Goal: Transaction & Acquisition: Subscribe to service/newsletter

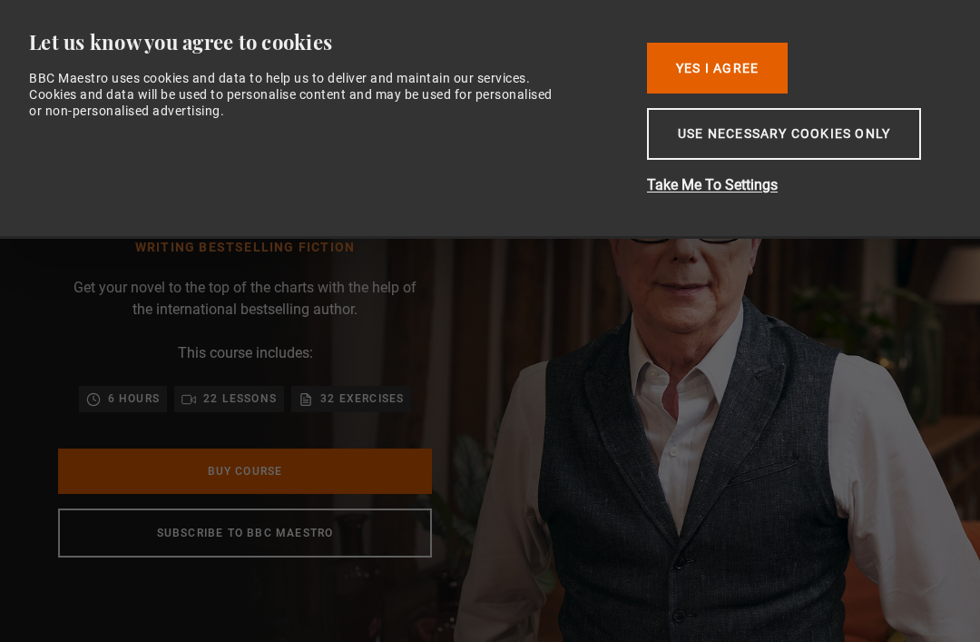
click at [898, 159] on button "Use necessary cookies only" at bounding box center [784, 134] width 274 height 52
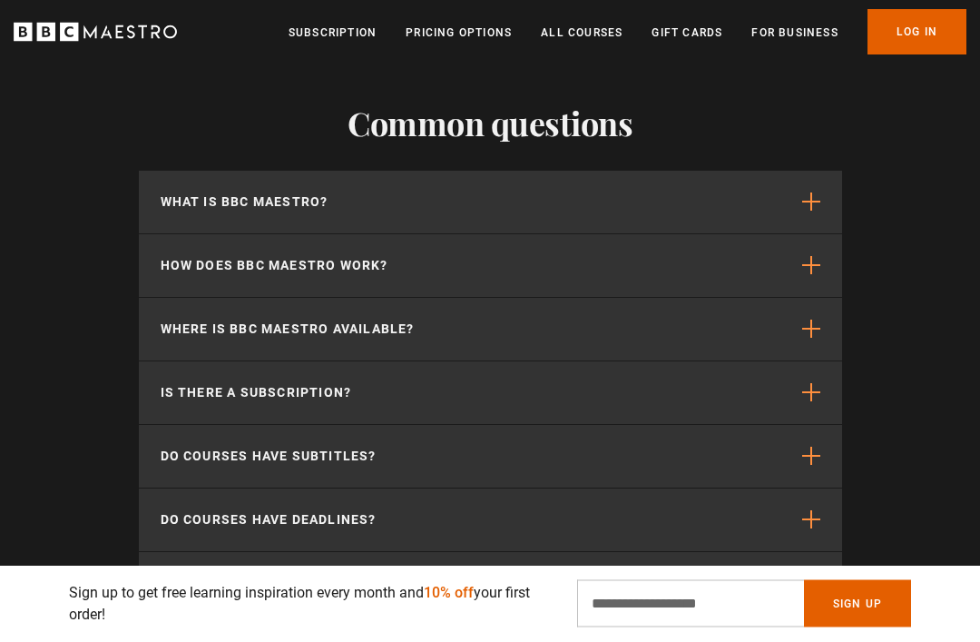
scroll to position [5363, 0]
click at [818, 210] on span "button" at bounding box center [811, 200] width 18 height 18
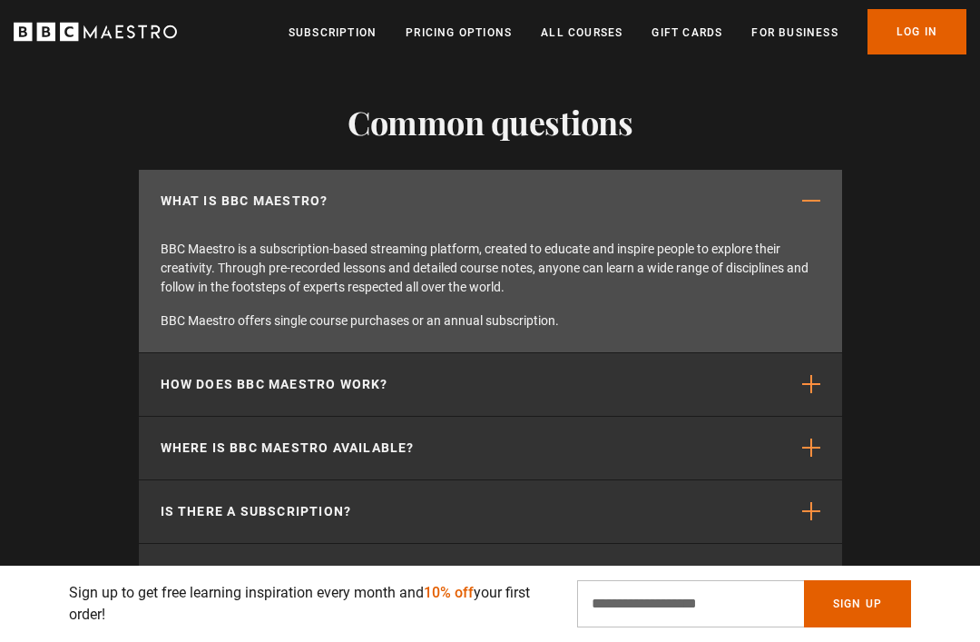
scroll to position [0, 3672]
click at [819, 210] on span "button" at bounding box center [811, 200] width 18 height 18
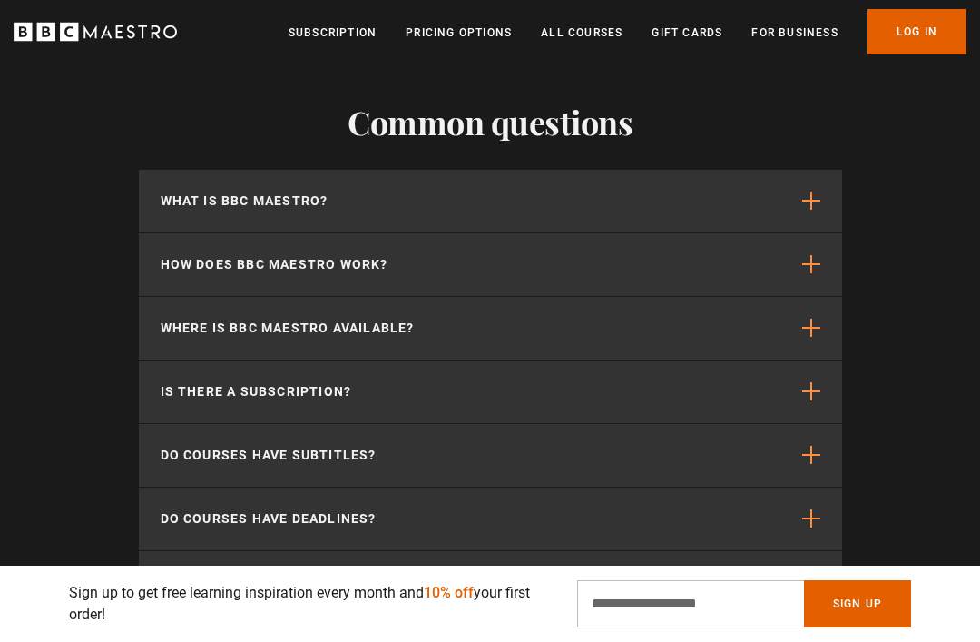
click at [819, 273] on span "button" at bounding box center [811, 264] width 18 height 18
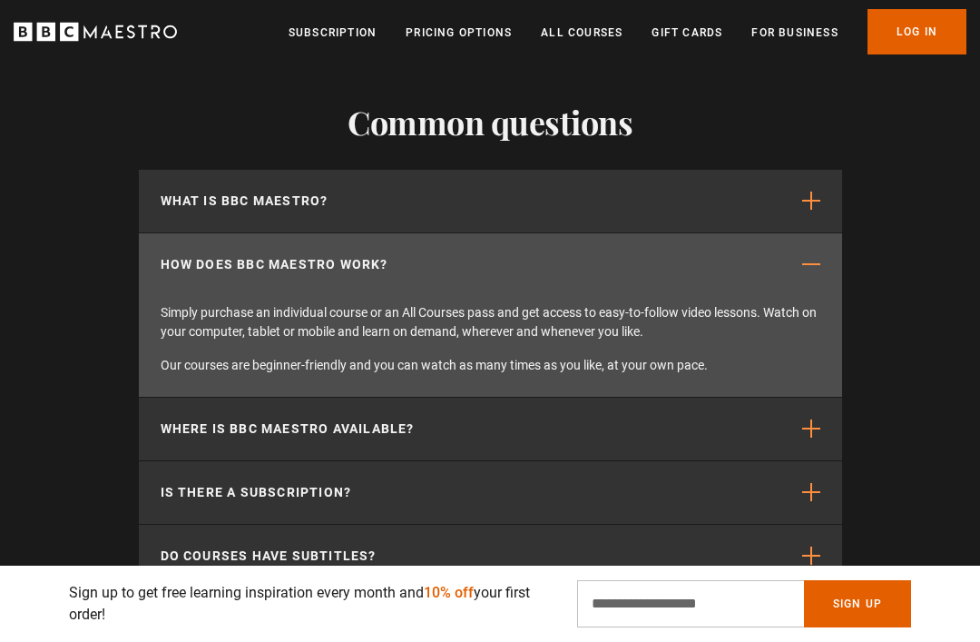
scroll to position [0, 4196]
click at [817, 210] on span "button" at bounding box center [811, 200] width 18 height 18
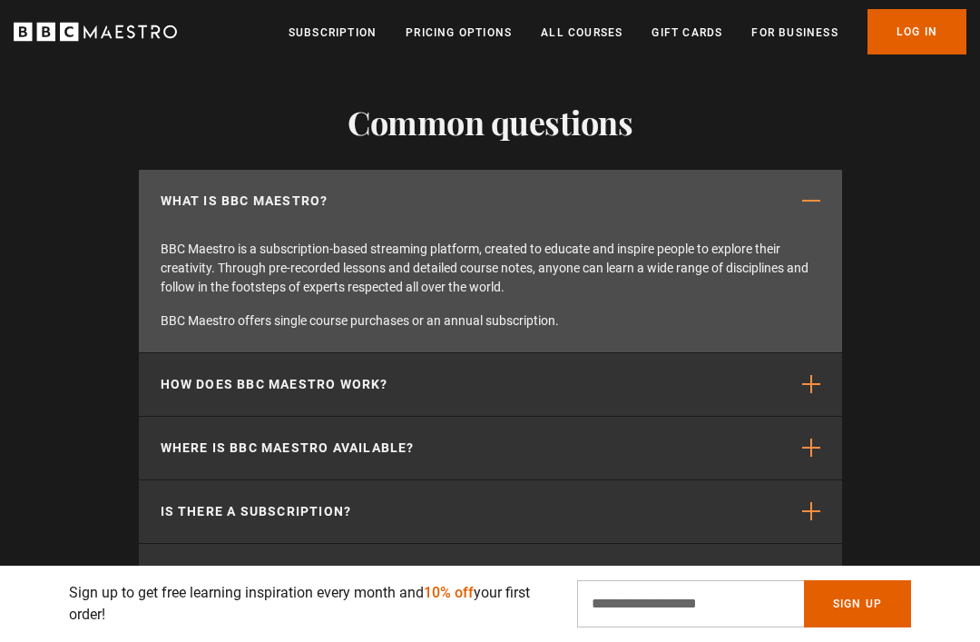
click at [819, 456] on span "button" at bounding box center [811, 447] width 18 height 18
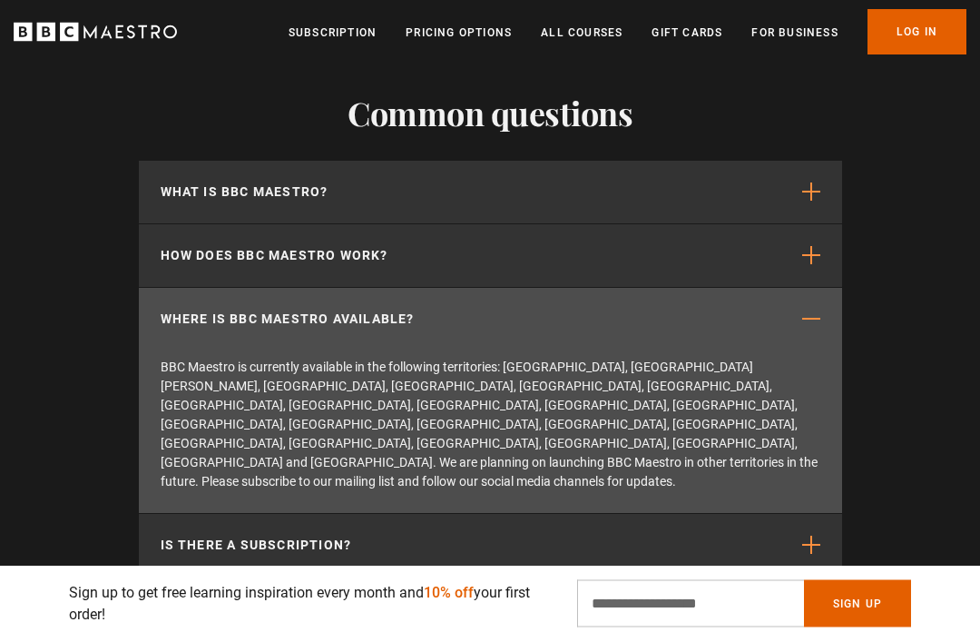
scroll to position [5379, 0]
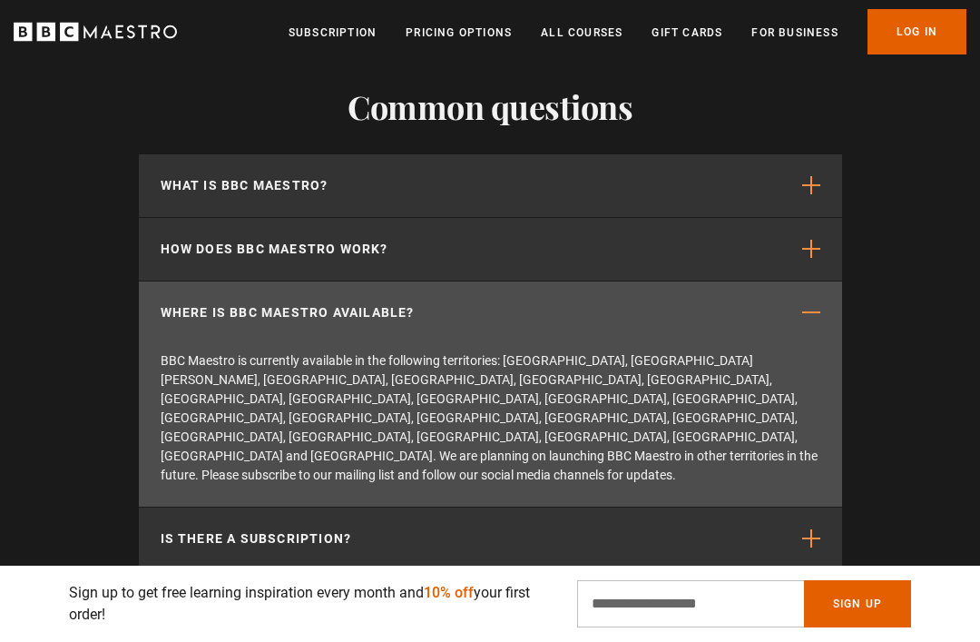
click at [810, 529] on span "button" at bounding box center [811, 538] width 18 height 18
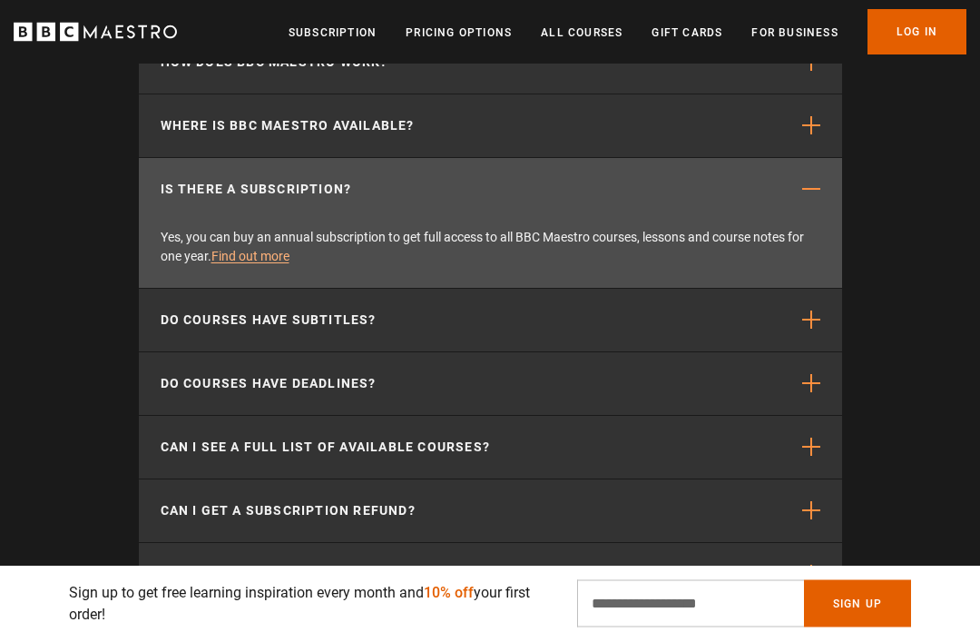
scroll to position [5567, 0]
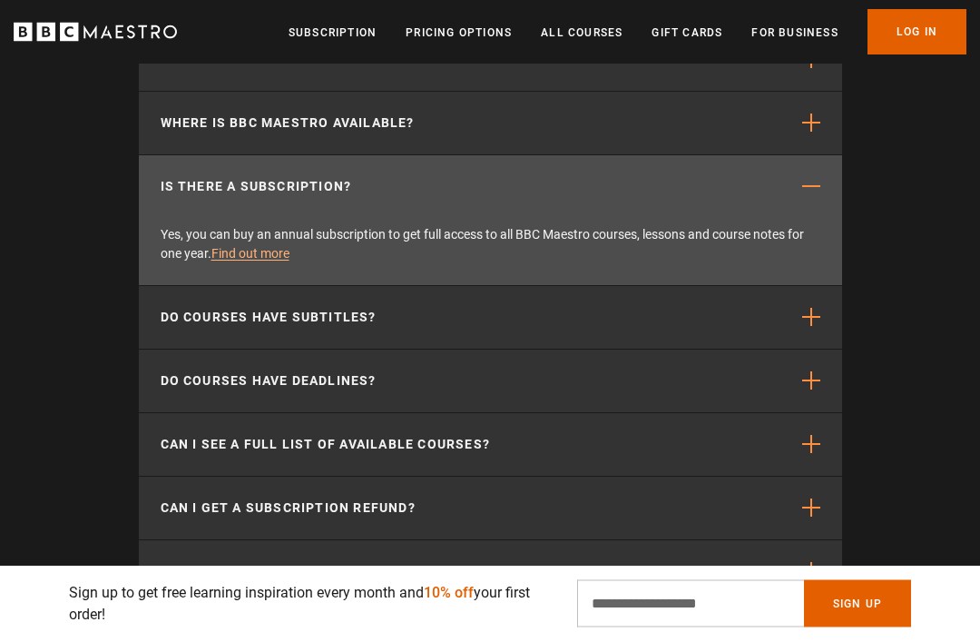
click at [818, 390] on span "button" at bounding box center [811, 381] width 18 height 18
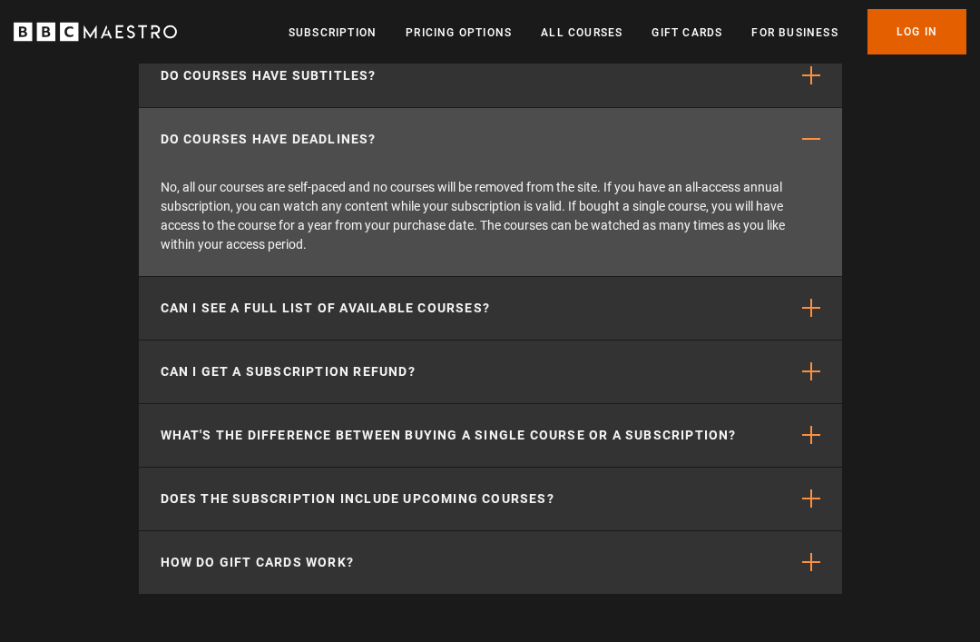
scroll to position [5743, 0]
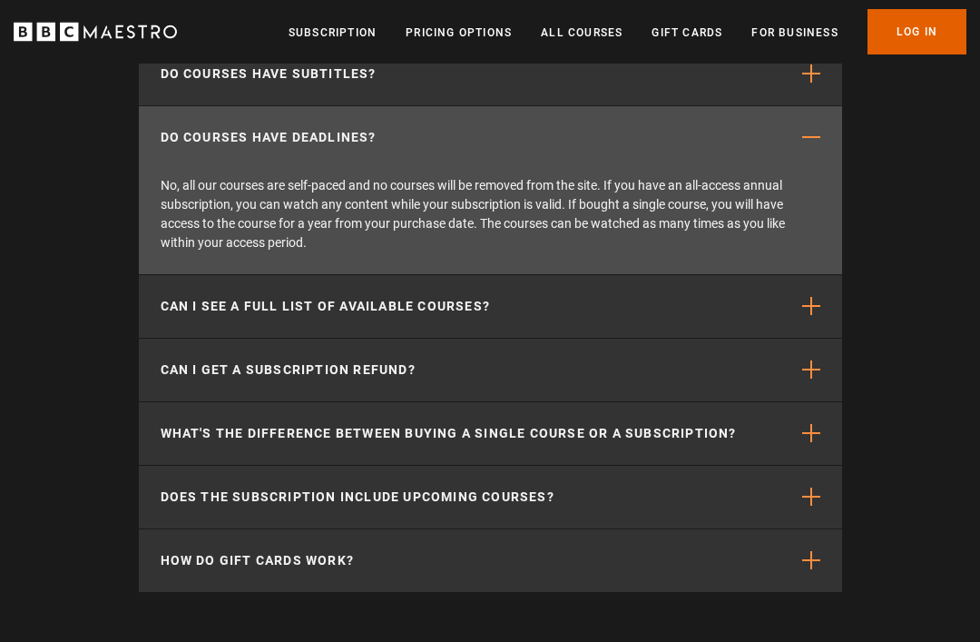
click at [817, 316] on span "button" at bounding box center [811, 307] width 18 height 18
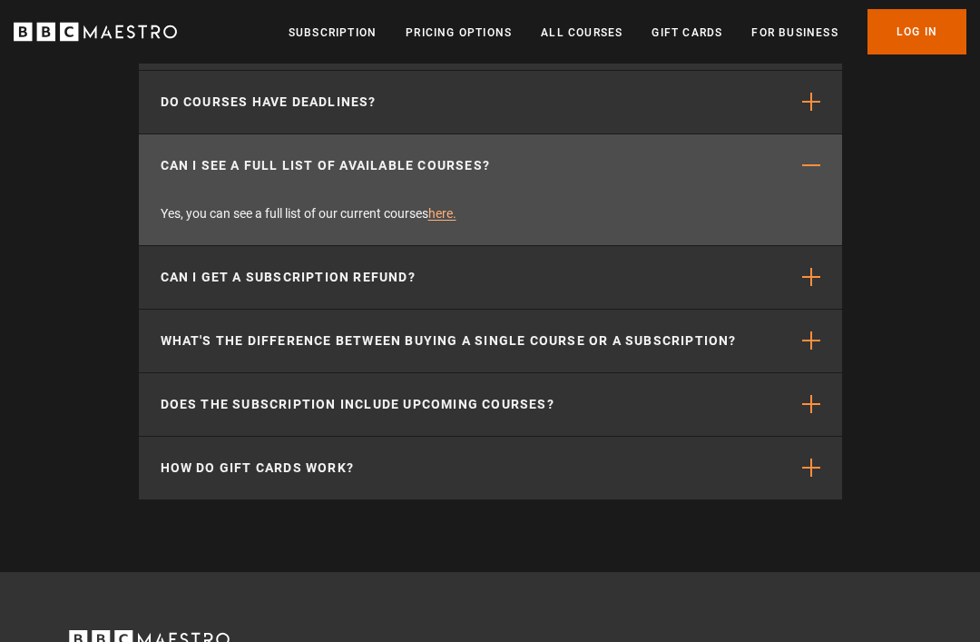
scroll to position [0, 262]
click at [828, 353] on button "What's the difference between buying a single course or a subscription?" at bounding box center [490, 341] width 703 height 63
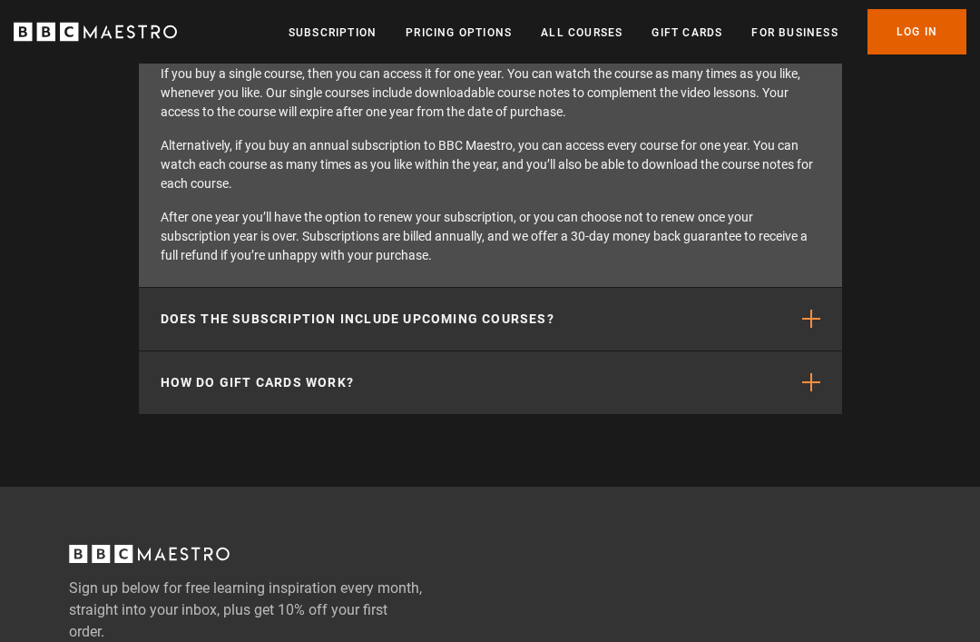
scroll to position [6100, 0]
click at [808, 327] on span "button" at bounding box center [811, 318] width 18 height 18
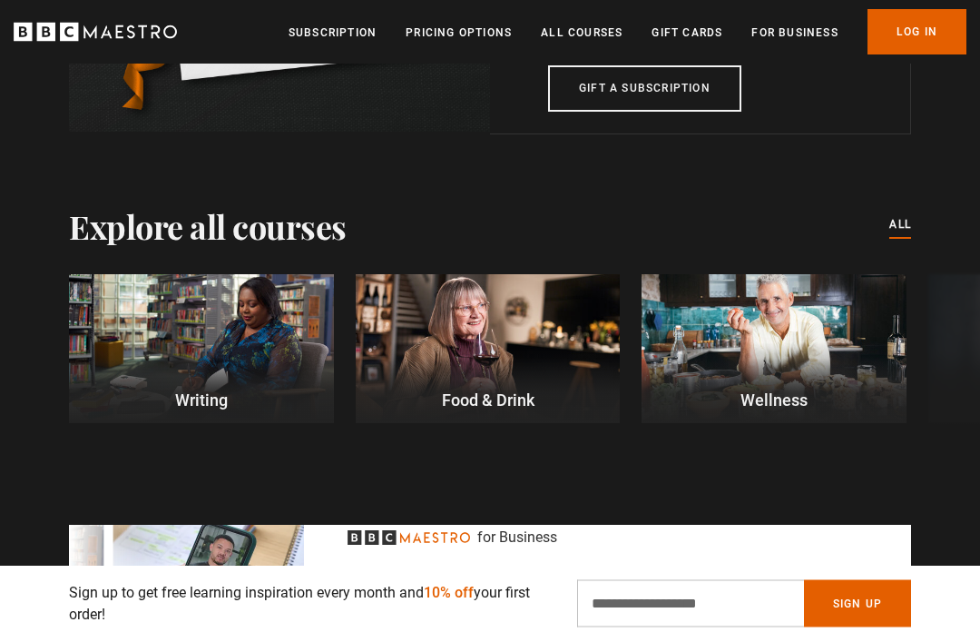
scroll to position [4625, 0]
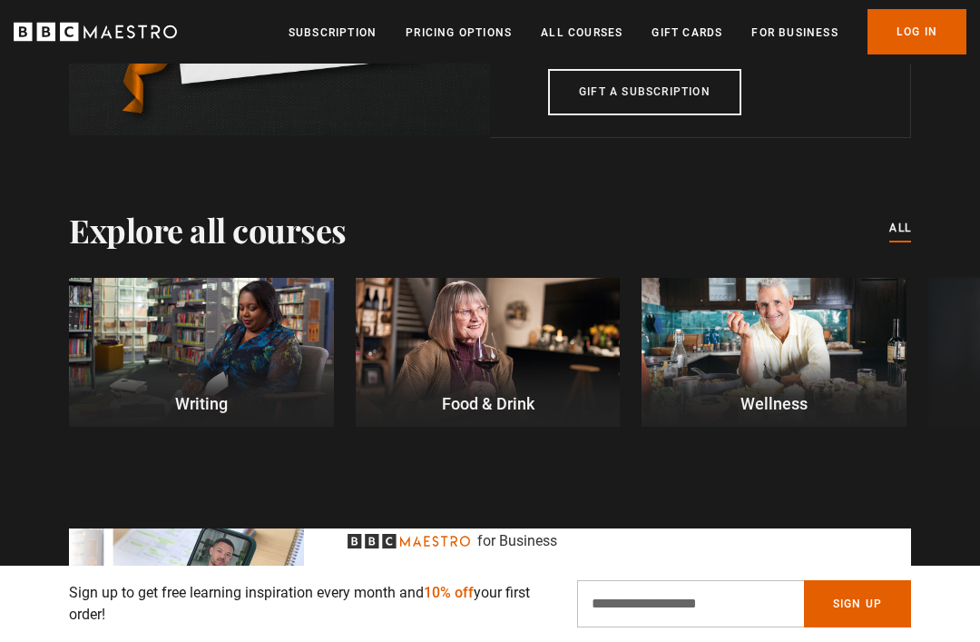
click at [252, 386] on div at bounding box center [201, 352] width 265 height 149
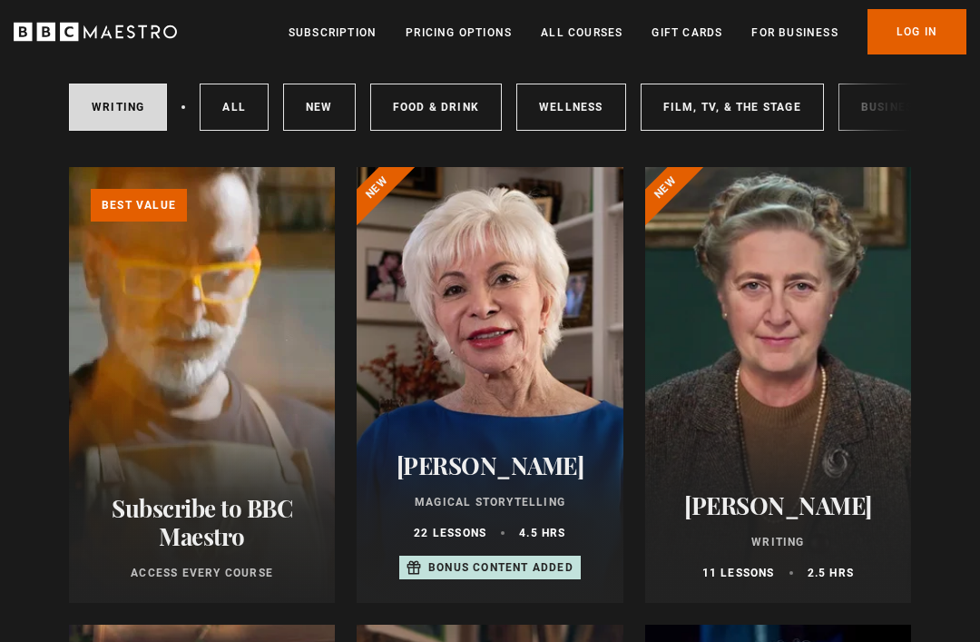
scroll to position [120, 0]
click at [832, 505] on h2 "[PERSON_NAME]" at bounding box center [778, 506] width 222 height 28
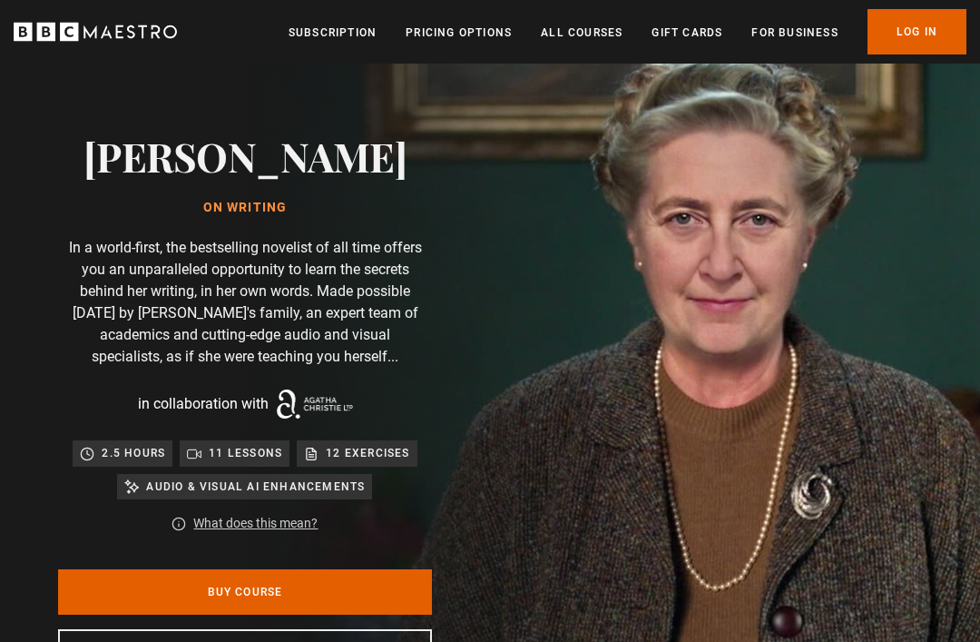
scroll to position [35, 0]
